Goal: Transaction & Acquisition: Purchase product/service

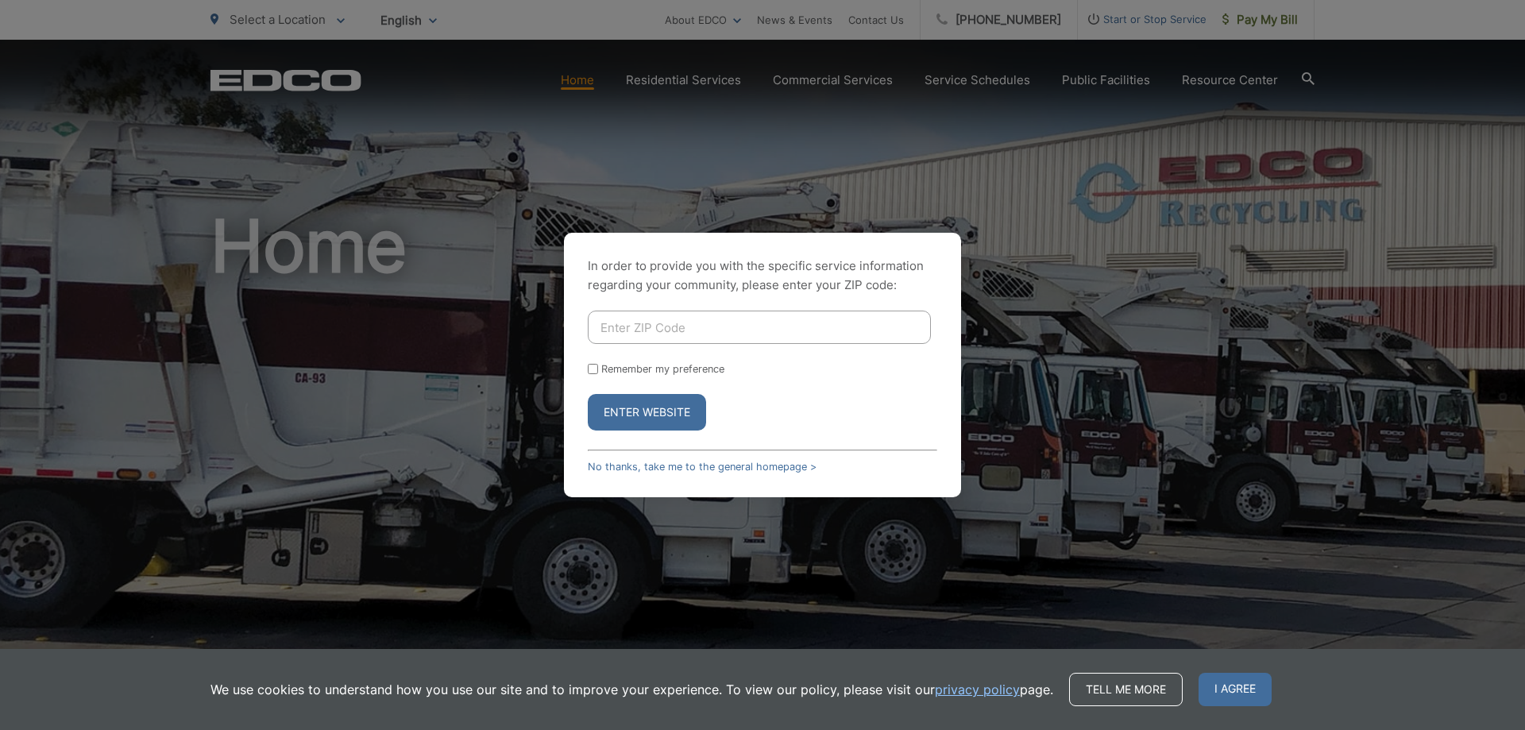
click at [666, 329] on input "Enter ZIP Code" at bounding box center [759, 327] width 343 height 33
type input "92029"
click at [660, 400] on button "Enter Website" at bounding box center [647, 412] width 118 height 37
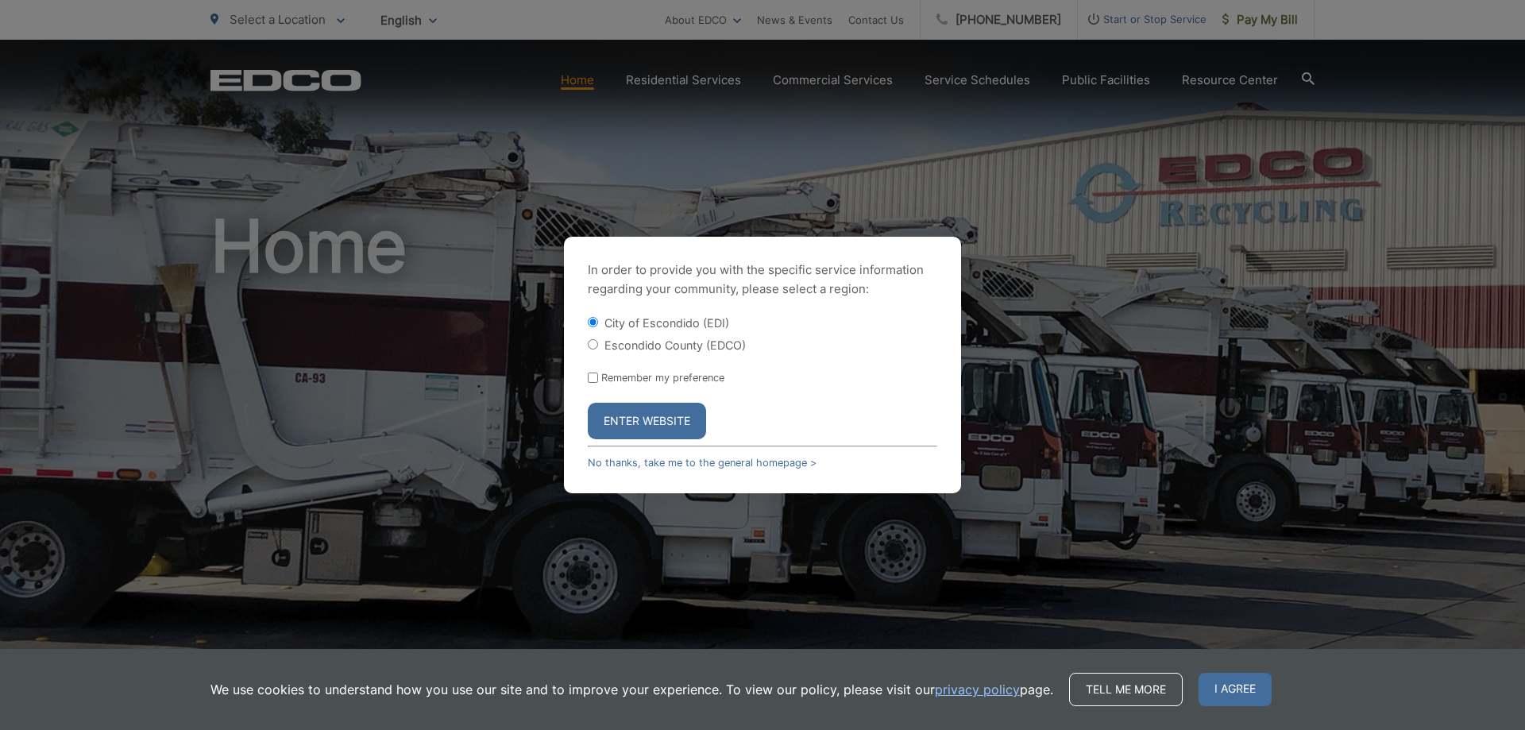
click at [677, 349] on label "Escondido County (EDCO)" at bounding box center [675, 345] width 141 height 14
click at [598, 349] on input "Escondido County (EDCO)" at bounding box center [593, 344] width 10 height 10
radio input "true"
click at [649, 420] on button "Enter Website" at bounding box center [647, 421] width 118 height 37
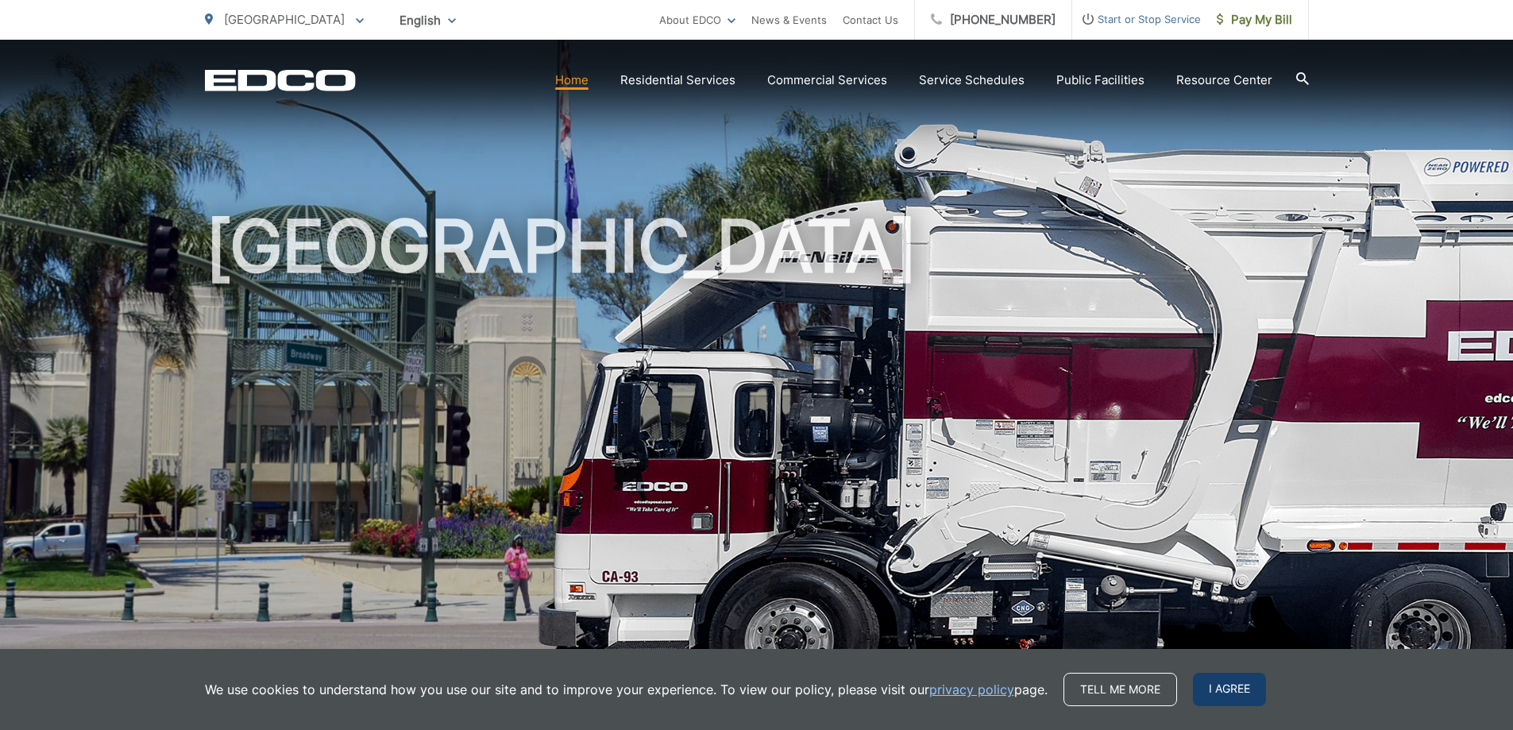
click at [1232, 685] on span "I agree" at bounding box center [1229, 689] width 73 height 33
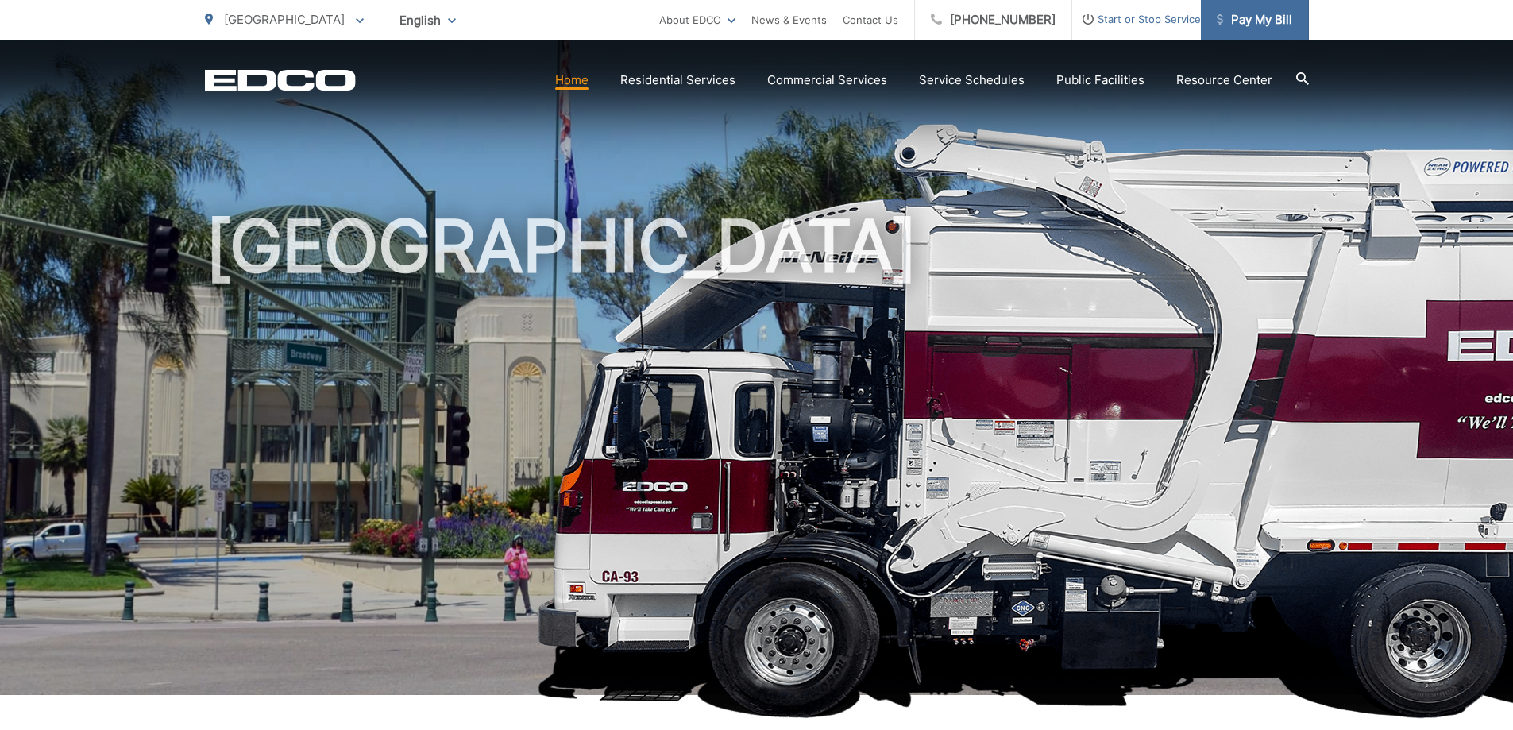
click at [1262, 20] on span "Pay My Bill" at bounding box center [1254, 19] width 75 height 19
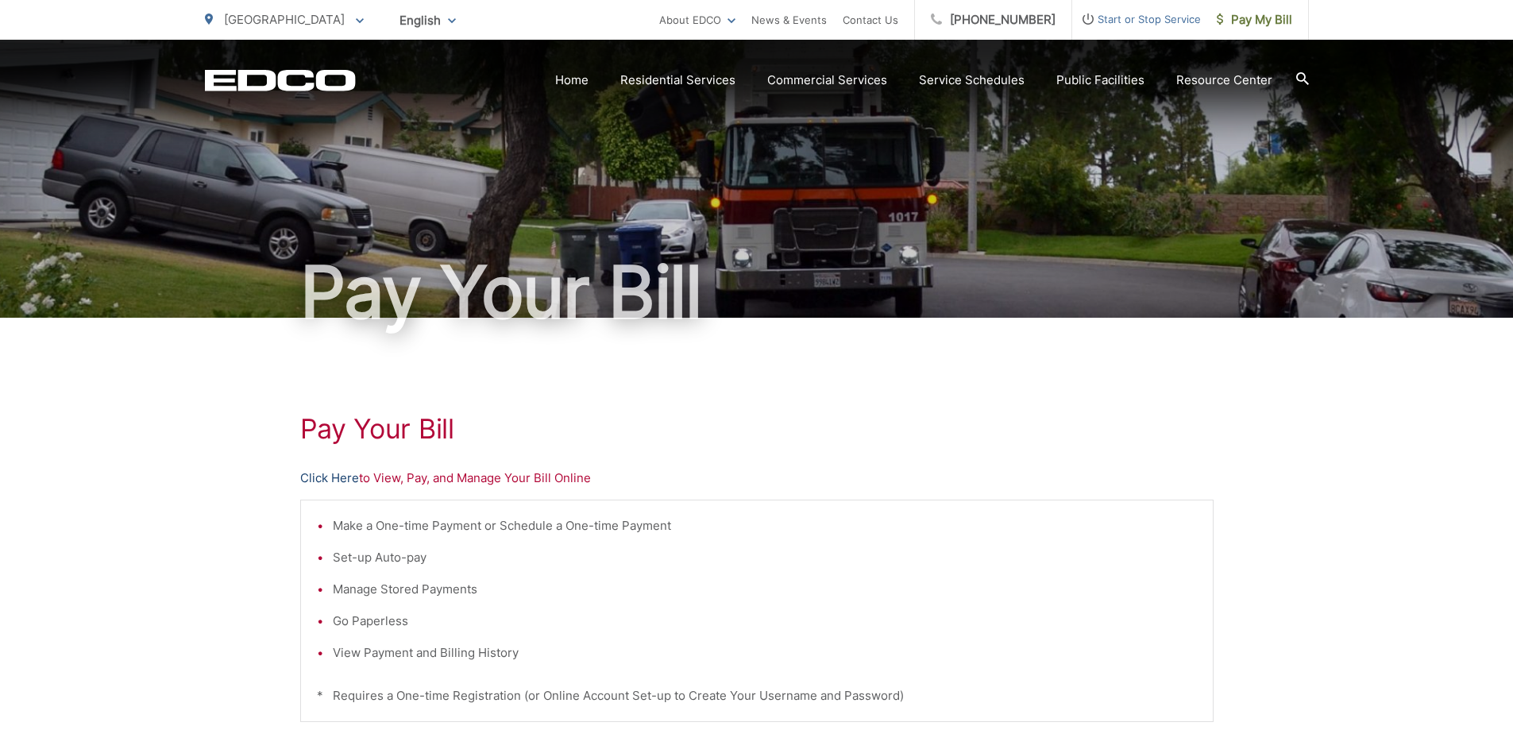
click at [323, 476] on link "Click Here" at bounding box center [329, 478] width 59 height 19
